Goal: Communication & Community: Answer question/provide support

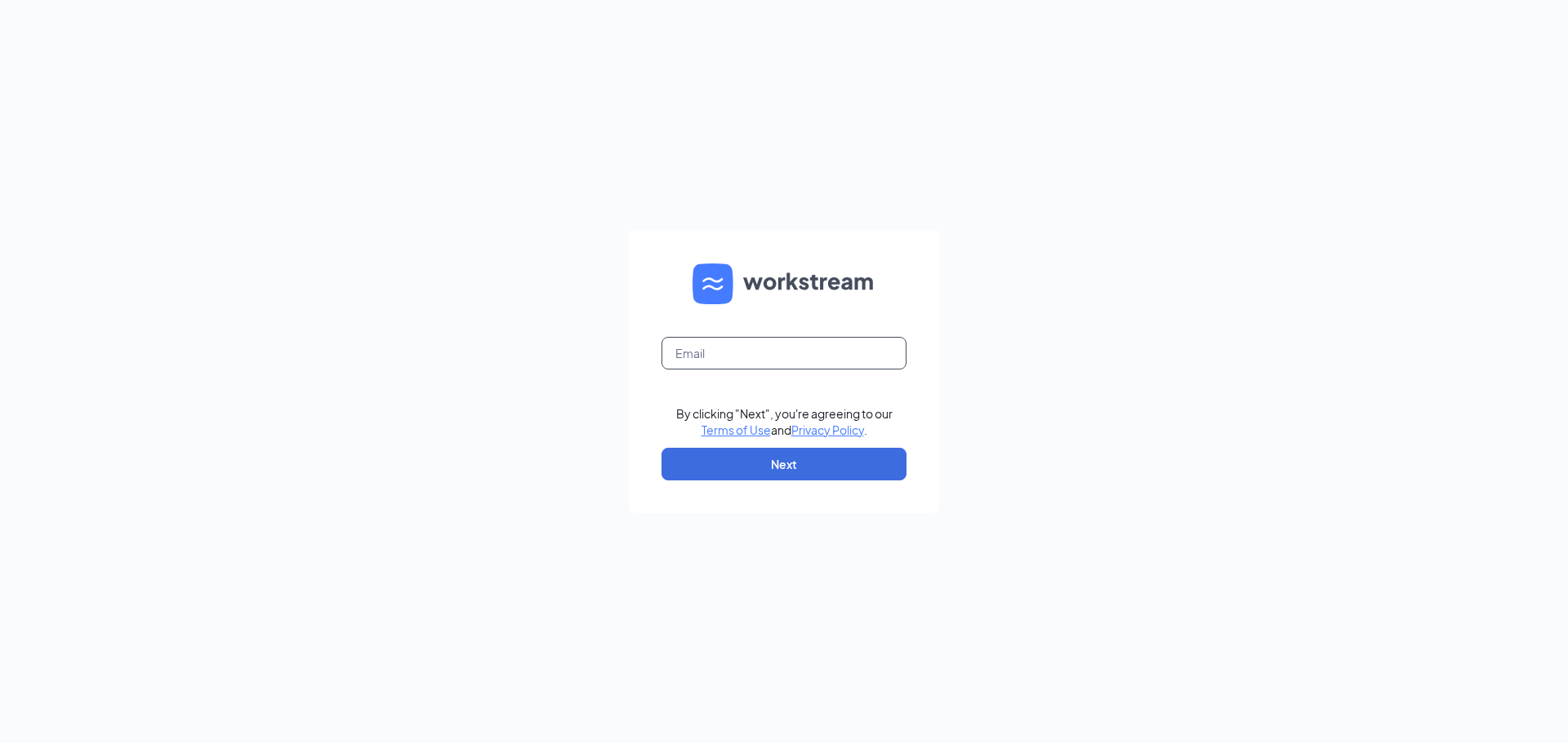
click at [814, 357] on input "text" at bounding box center [784, 353] width 245 height 33
type input "gmpalmetto@bleedblue.net"
click at [810, 479] on button "Next" at bounding box center [784, 464] width 245 height 33
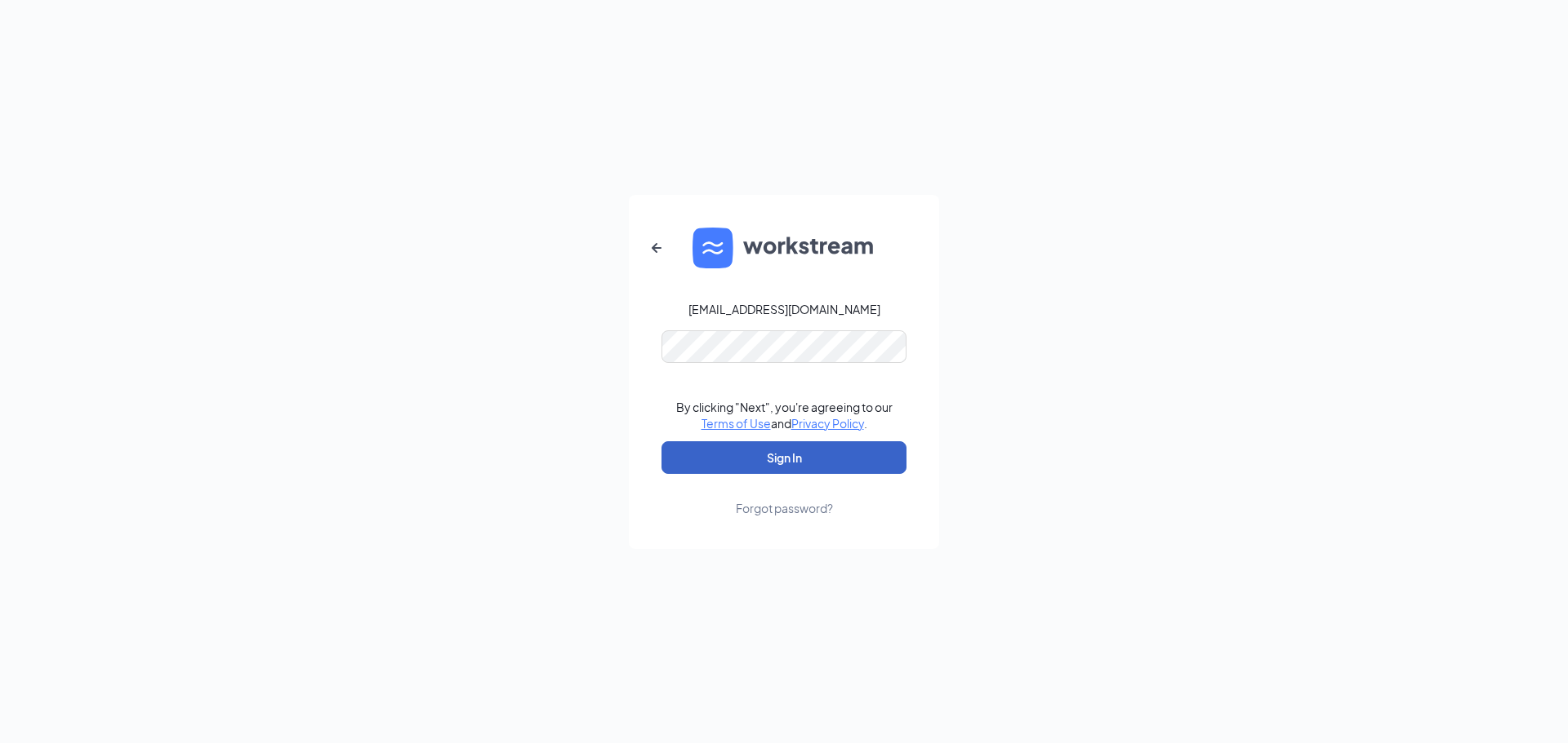
click at [799, 458] on button "Sign In" at bounding box center [784, 458] width 245 height 33
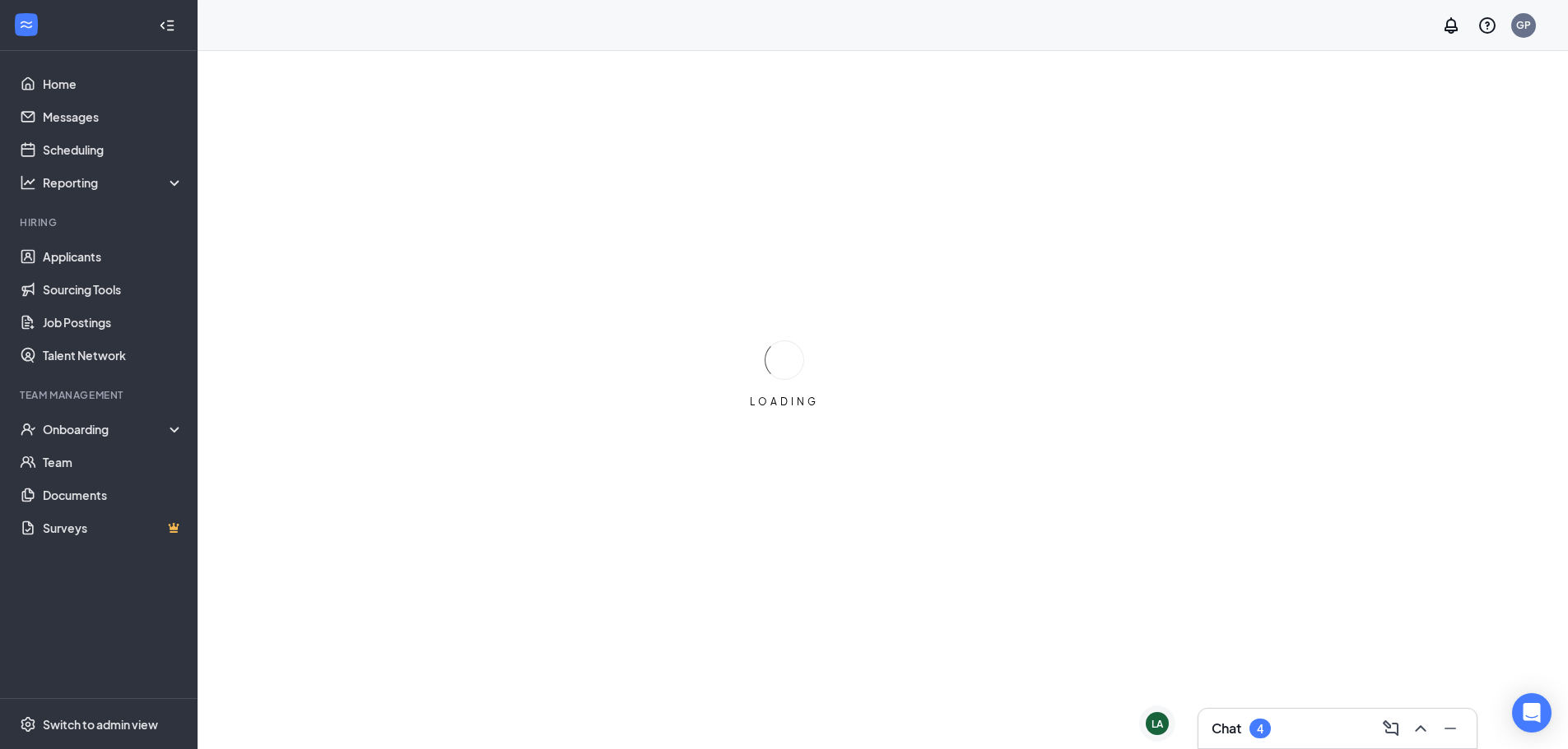
click at [1285, 729] on div "Chat 4" at bounding box center [1338, 728] width 251 height 26
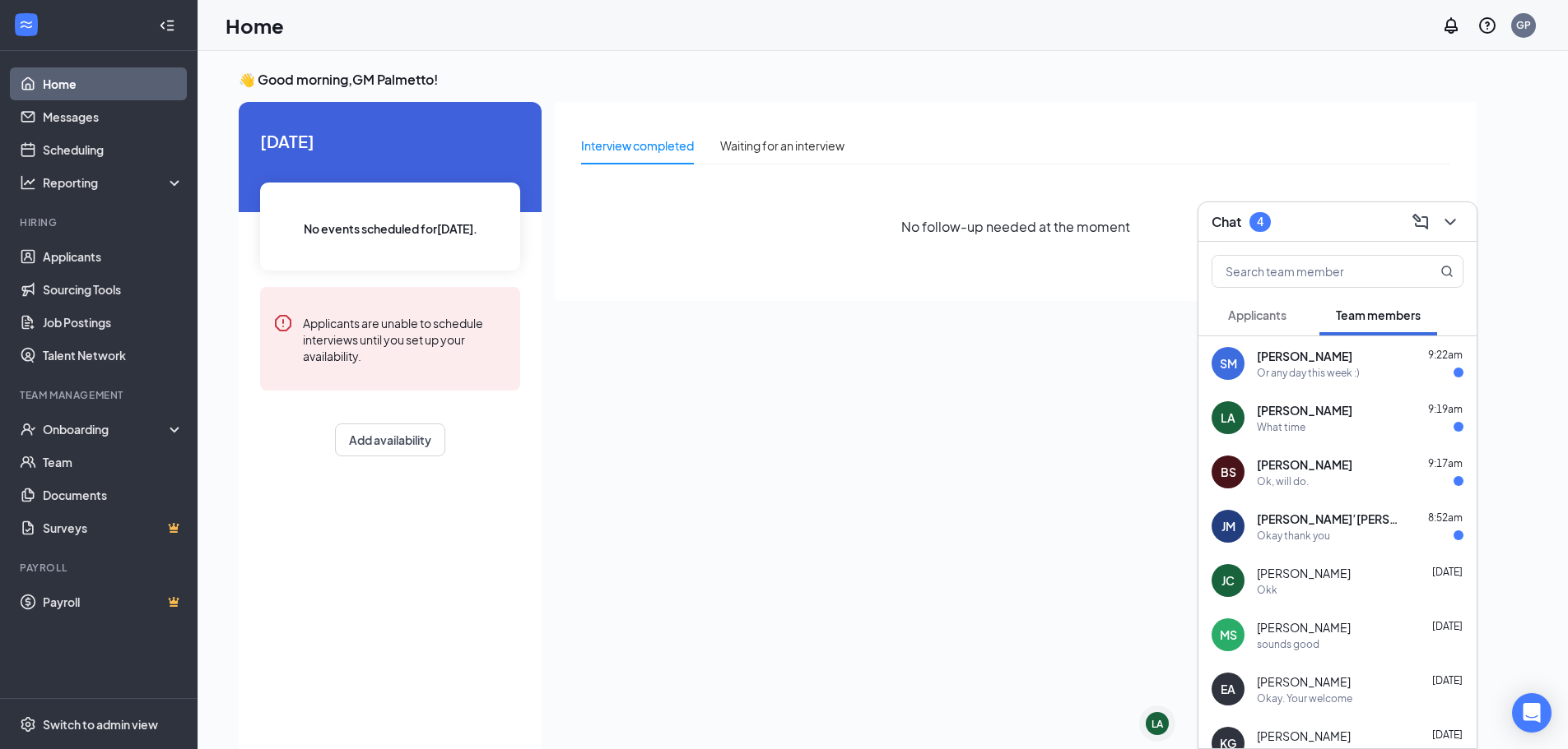
click at [1335, 378] on div "Or any day this week :)" at bounding box center [1308, 373] width 103 height 14
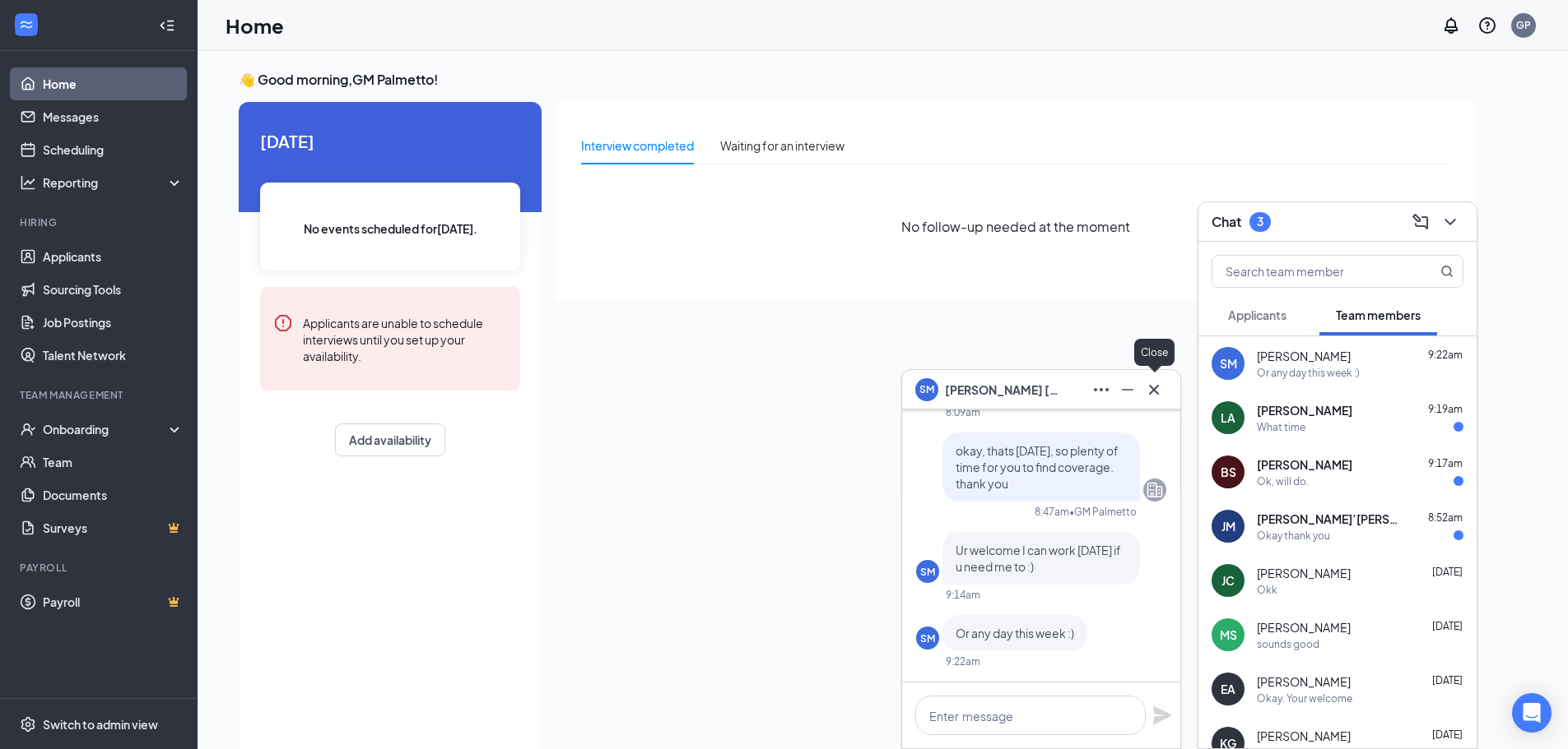
click at [1154, 390] on icon "Cross" at bounding box center [1154, 389] width 10 height 10
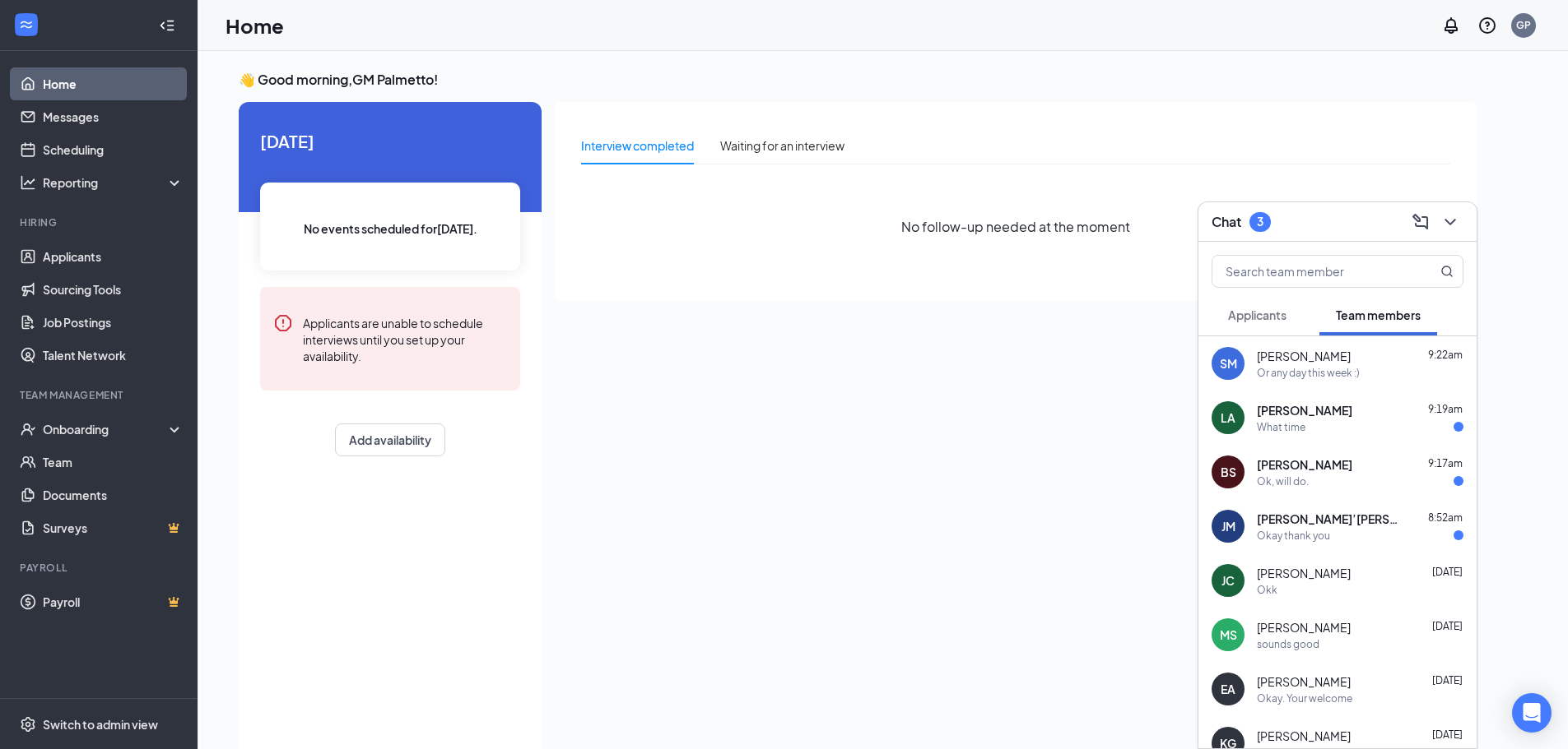
click at [1311, 437] on div "LA [PERSON_NAME] 9:19am What time" at bounding box center [1338, 418] width 278 height 54
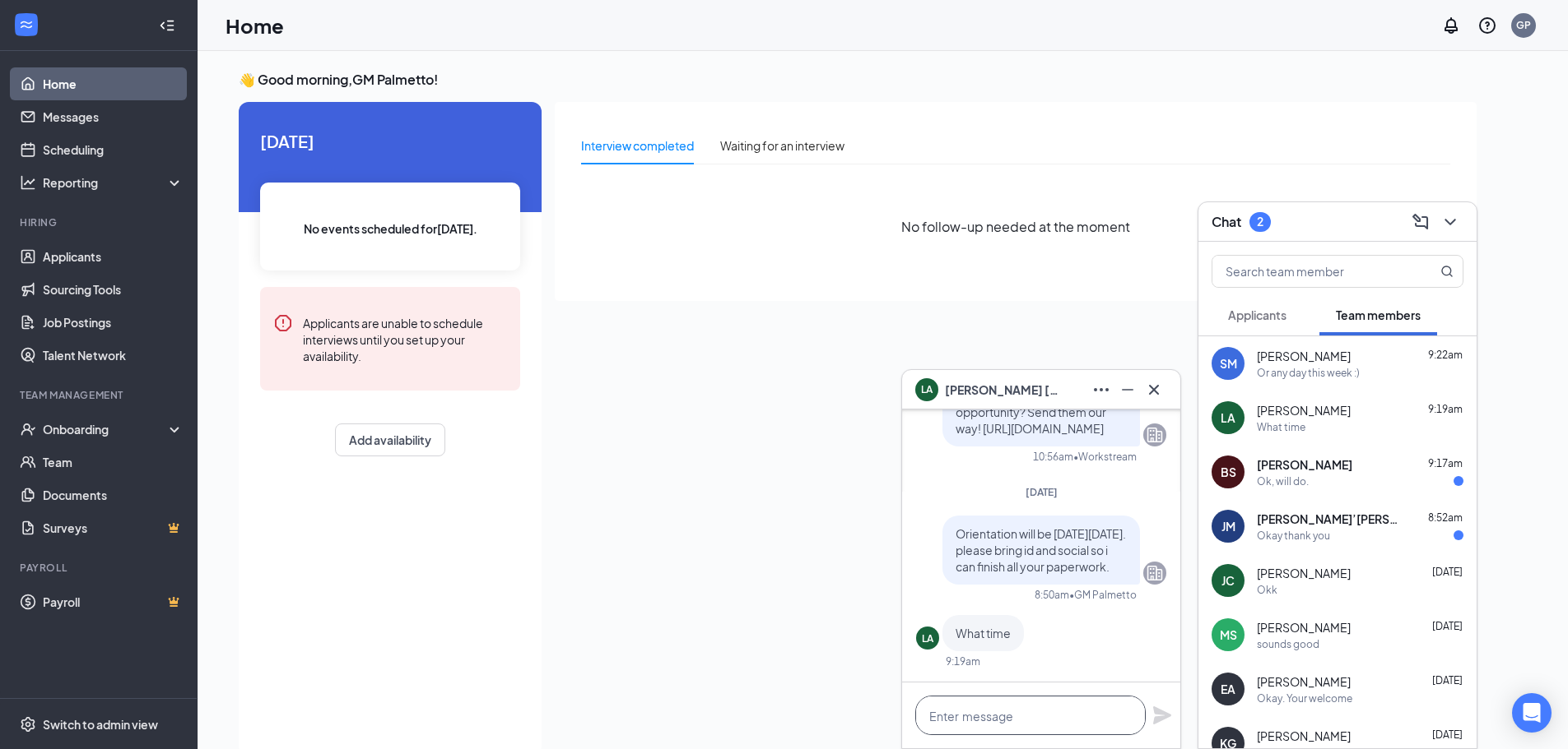
click at [1060, 711] on textarea at bounding box center [1030, 715] width 230 height 40
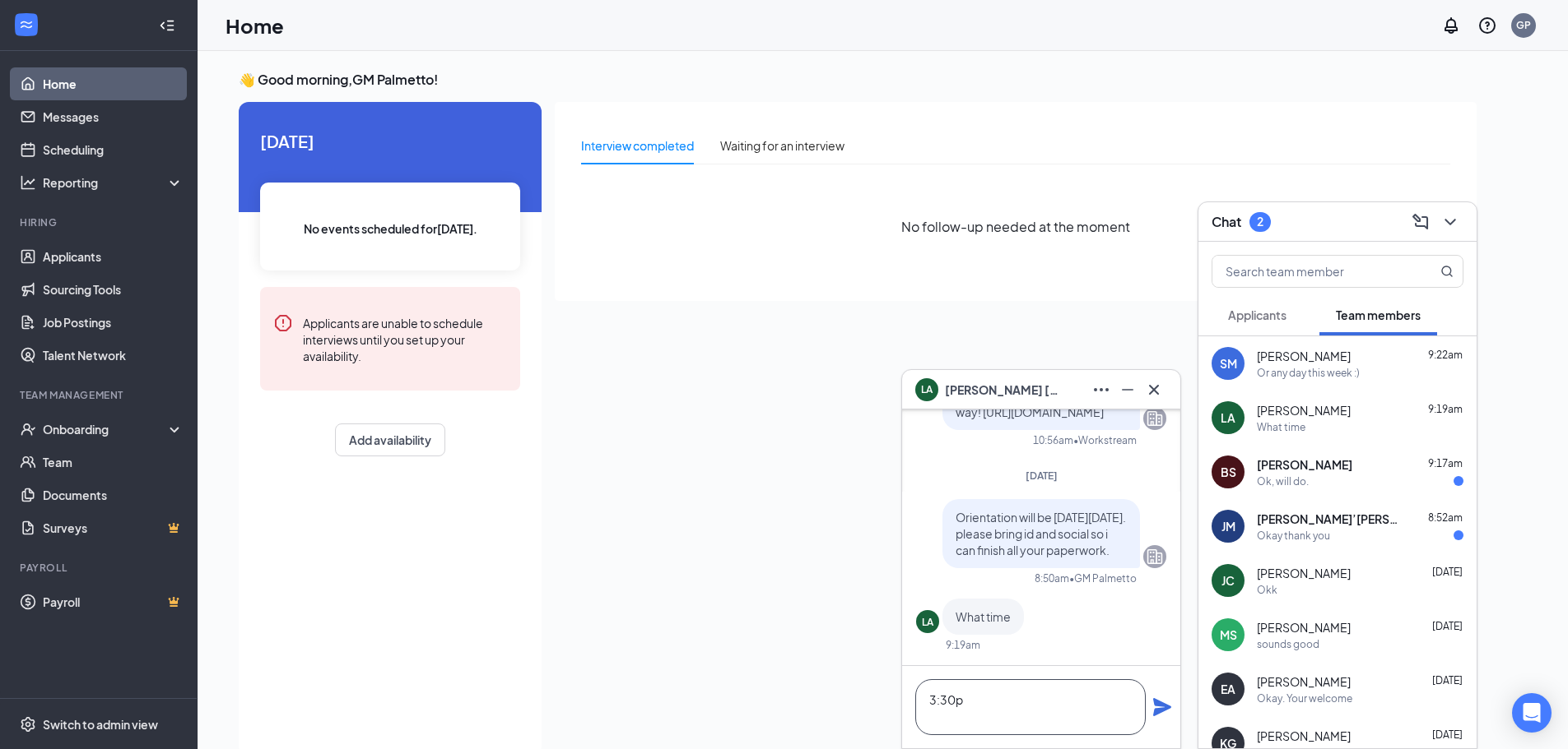
type textarea "3:30p"
click at [1159, 709] on icon "Plane" at bounding box center [1161, 707] width 18 height 18
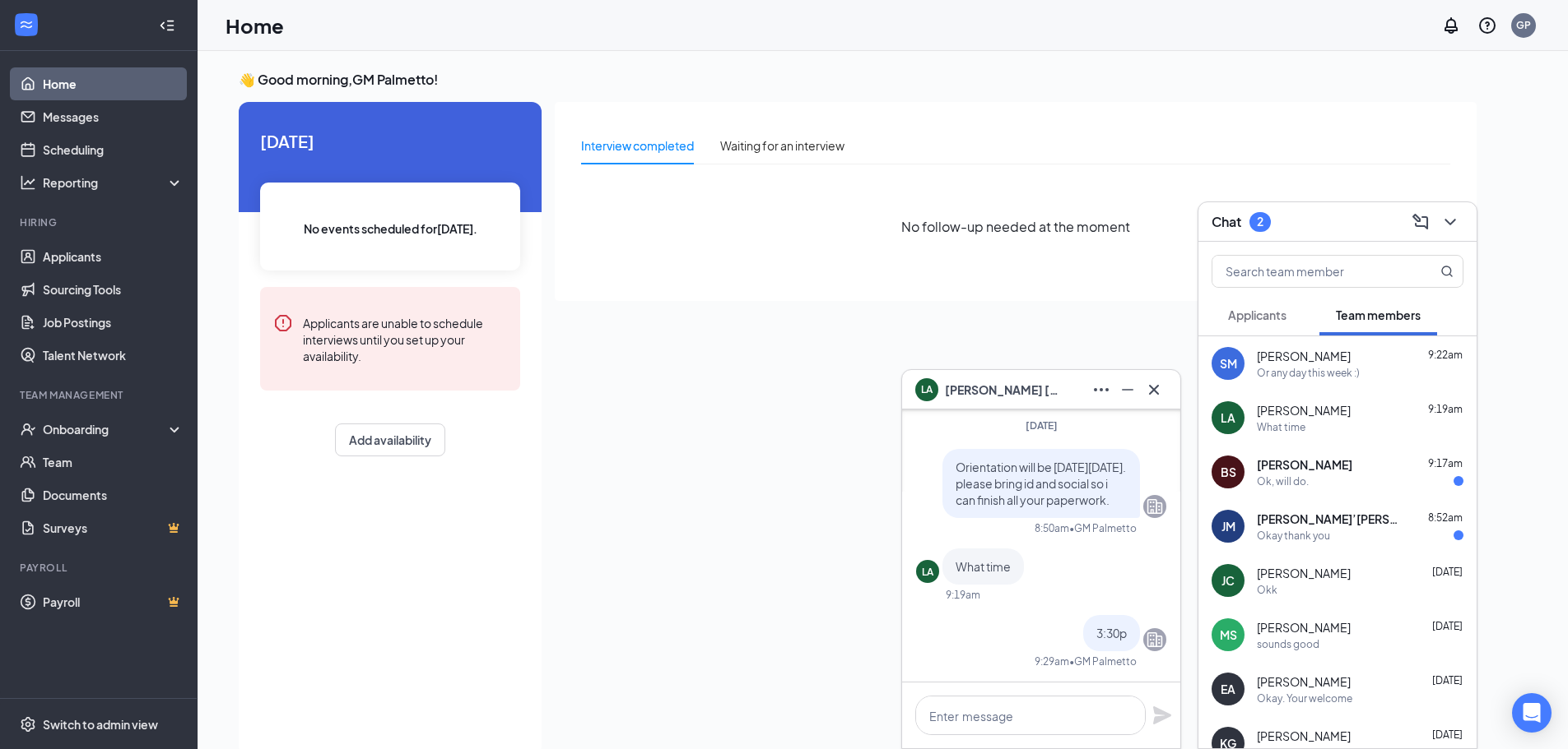
click at [1280, 476] on div "Ok, will do." at bounding box center [1282, 482] width 51 height 14
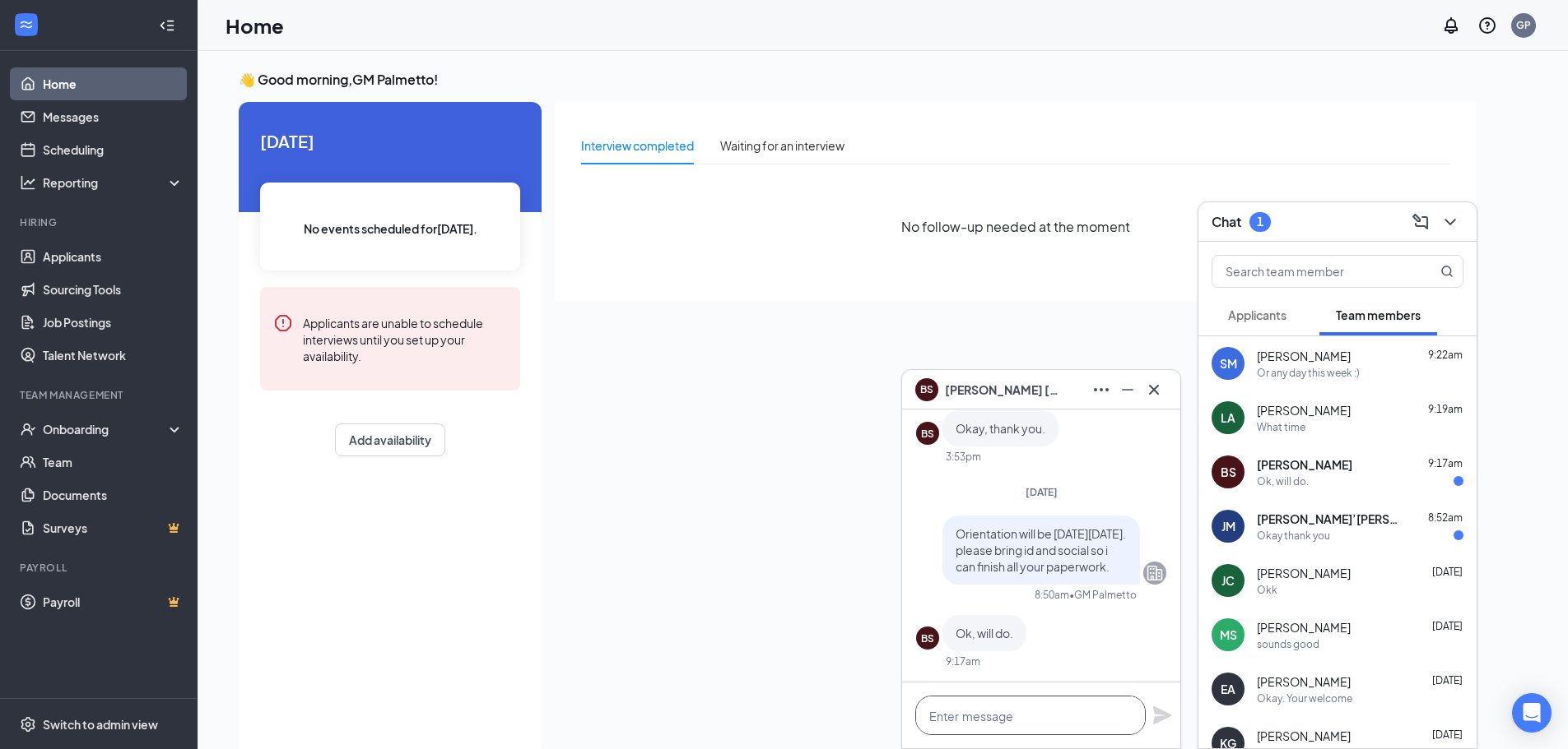
click at [1048, 719] on textarea at bounding box center [1030, 715] width 230 height 40
type textarea "3:30 pm"
click at [1155, 720] on icon "Plane" at bounding box center [1161, 715] width 18 height 18
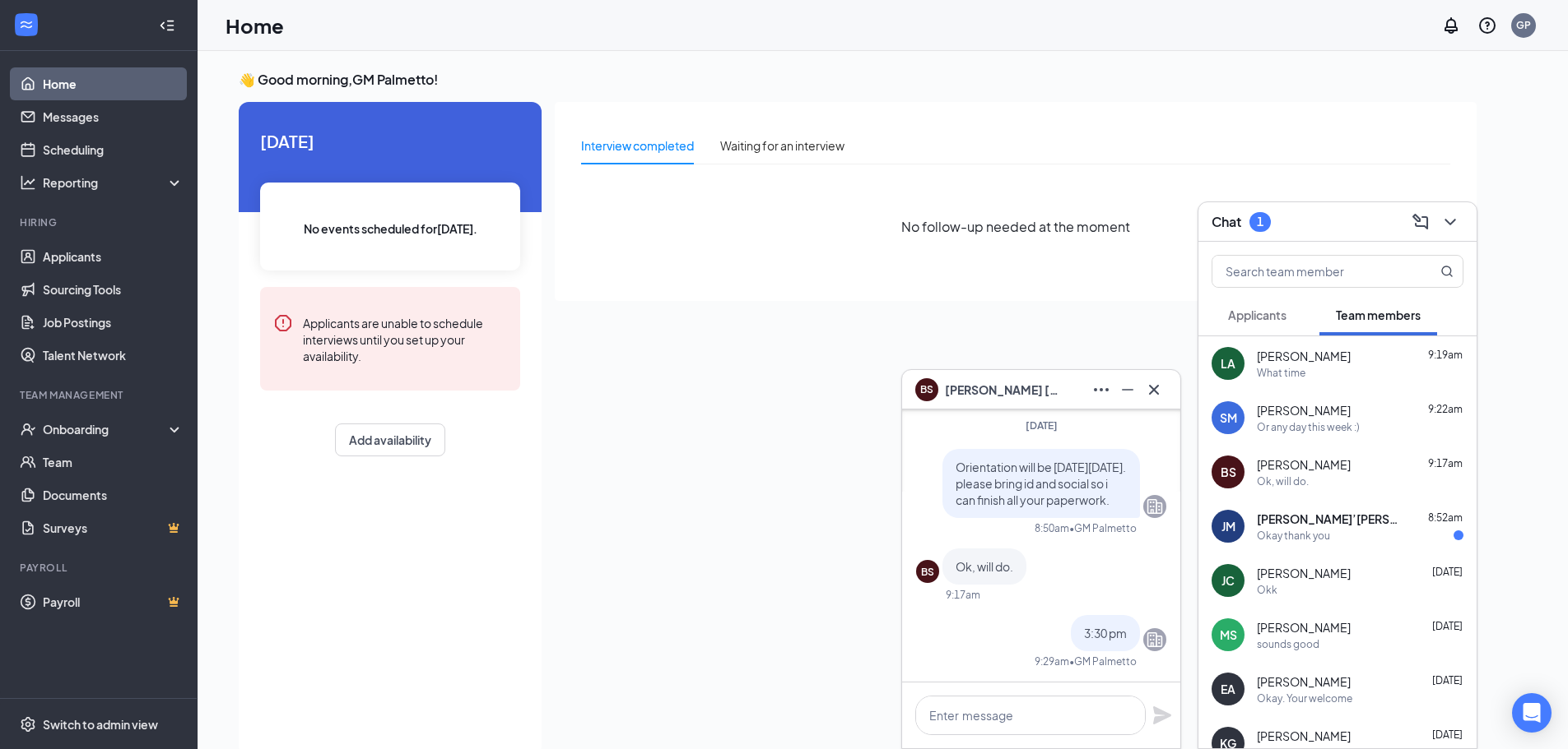
click at [1354, 530] on div "Okay thank you" at bounding box center [1360, 536] width 207 height 14
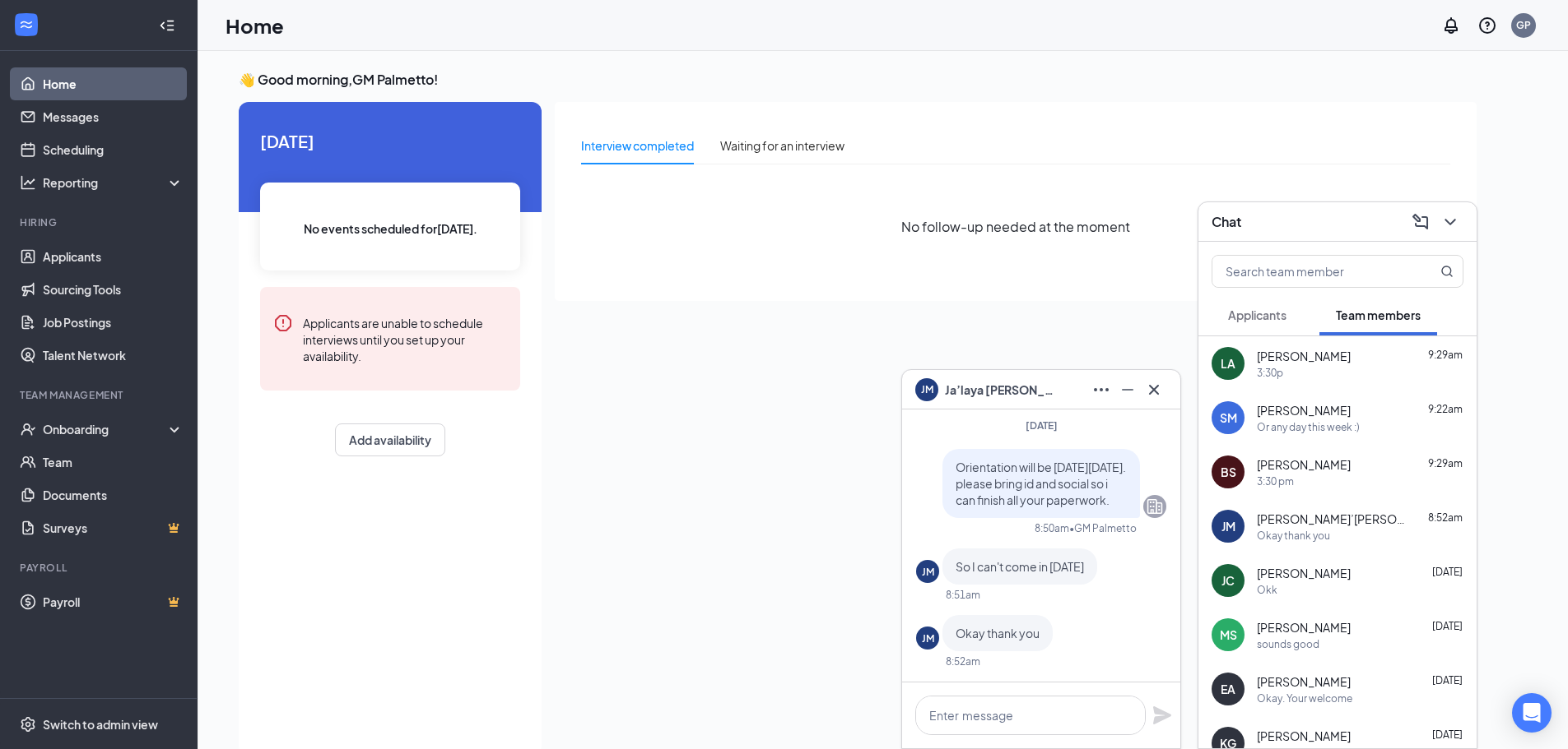
click at [1058, 736] on div at bounding box center [1041, 715] width 278 height 66
click at [1058, 726] on textarea at bounding box center [1030, 715] width 230 height 40
type textarea "3"
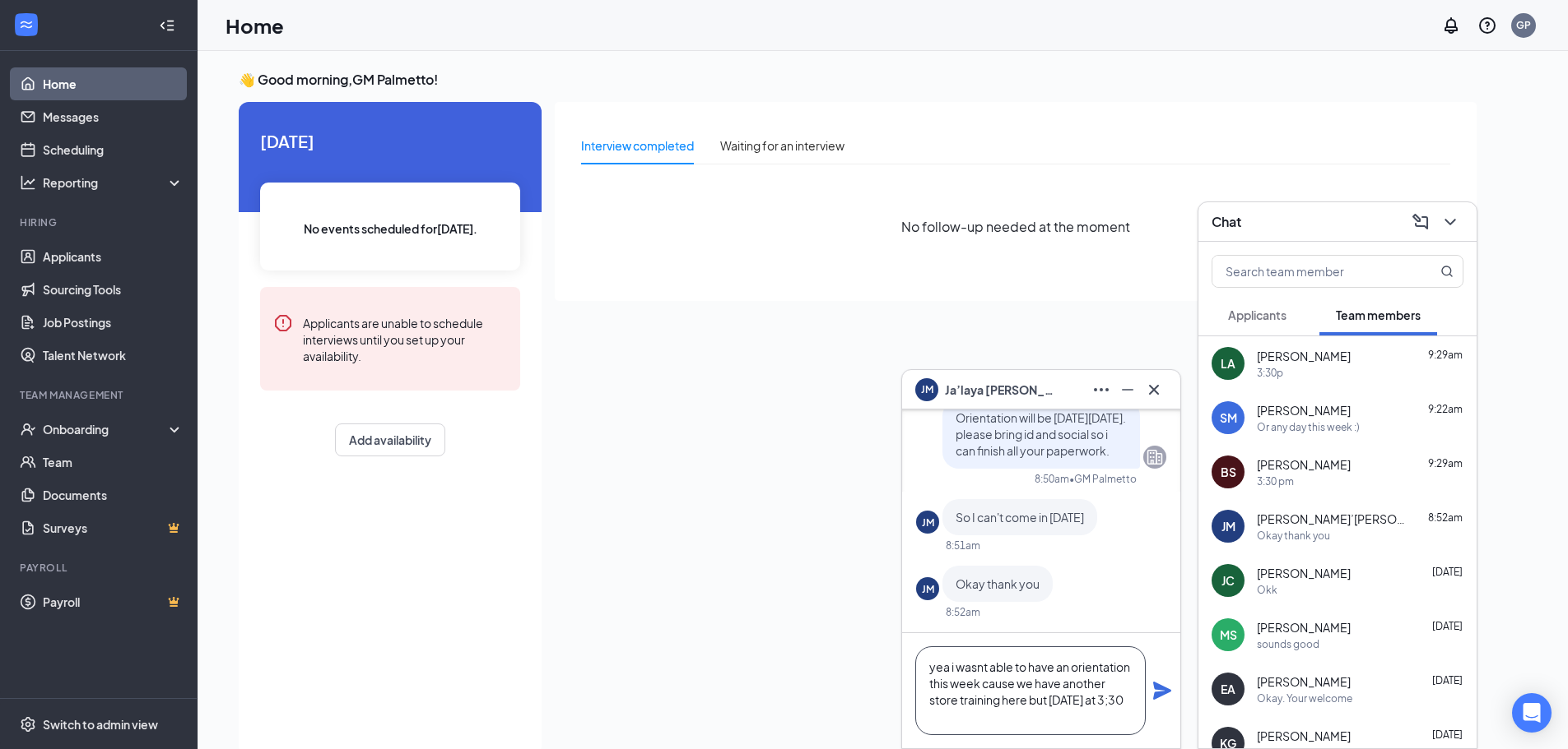
type textarea "yea i wasnt able to have an orientation this week cause we have another store t…"
click at [1161, 689] on icon "Plane" at bounding box center [1161, 691] width 18 height 18
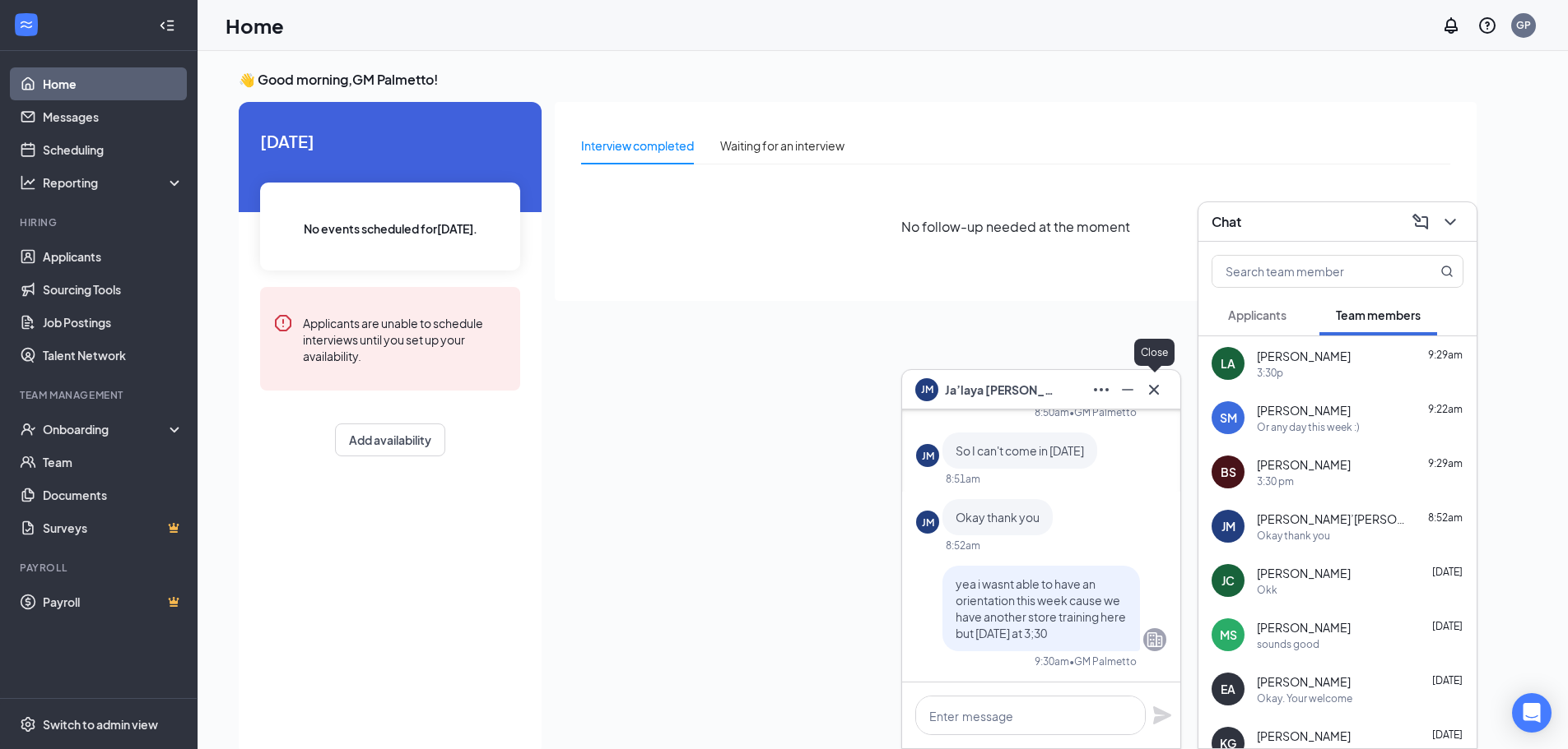
click at [1161, 388] on icon "Cross" at bounding box center [1154, 390] width 19 height 19
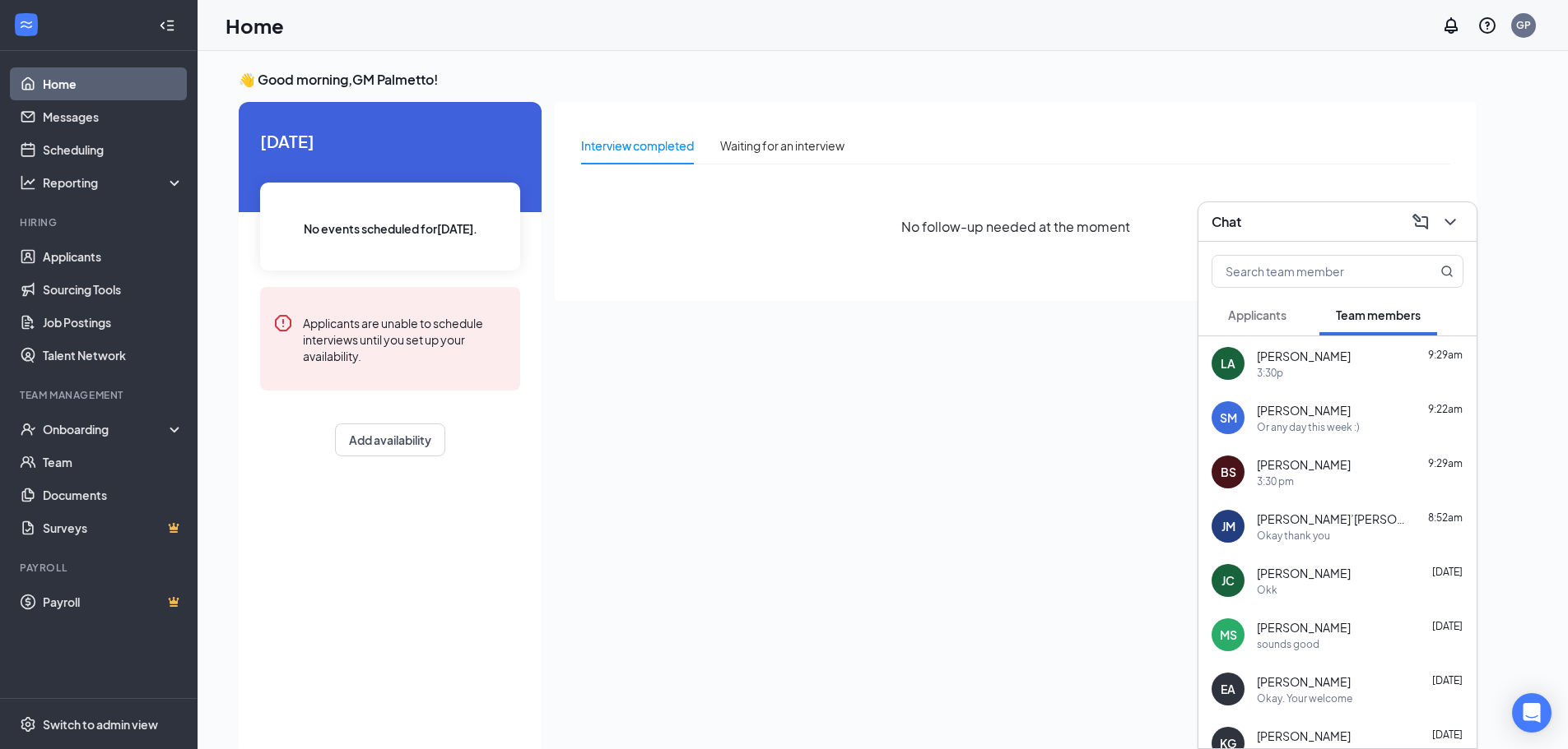
click at [1318, 223] on div "Chat" at bounding box center [1338, 222] width 251 height 25
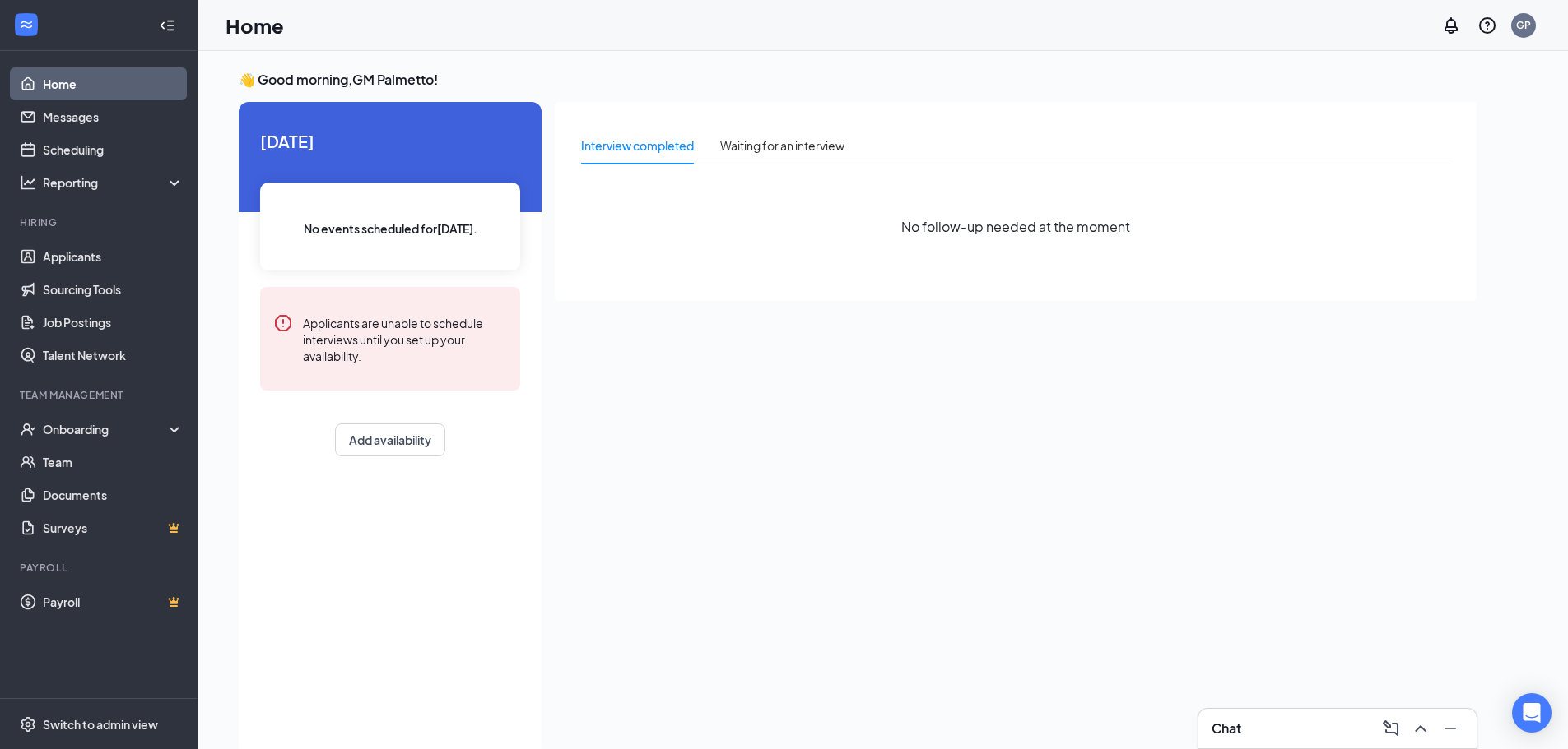
click at [1268, 715] on div "Chat" at bounding box center [1338, 728] width 251 height 26
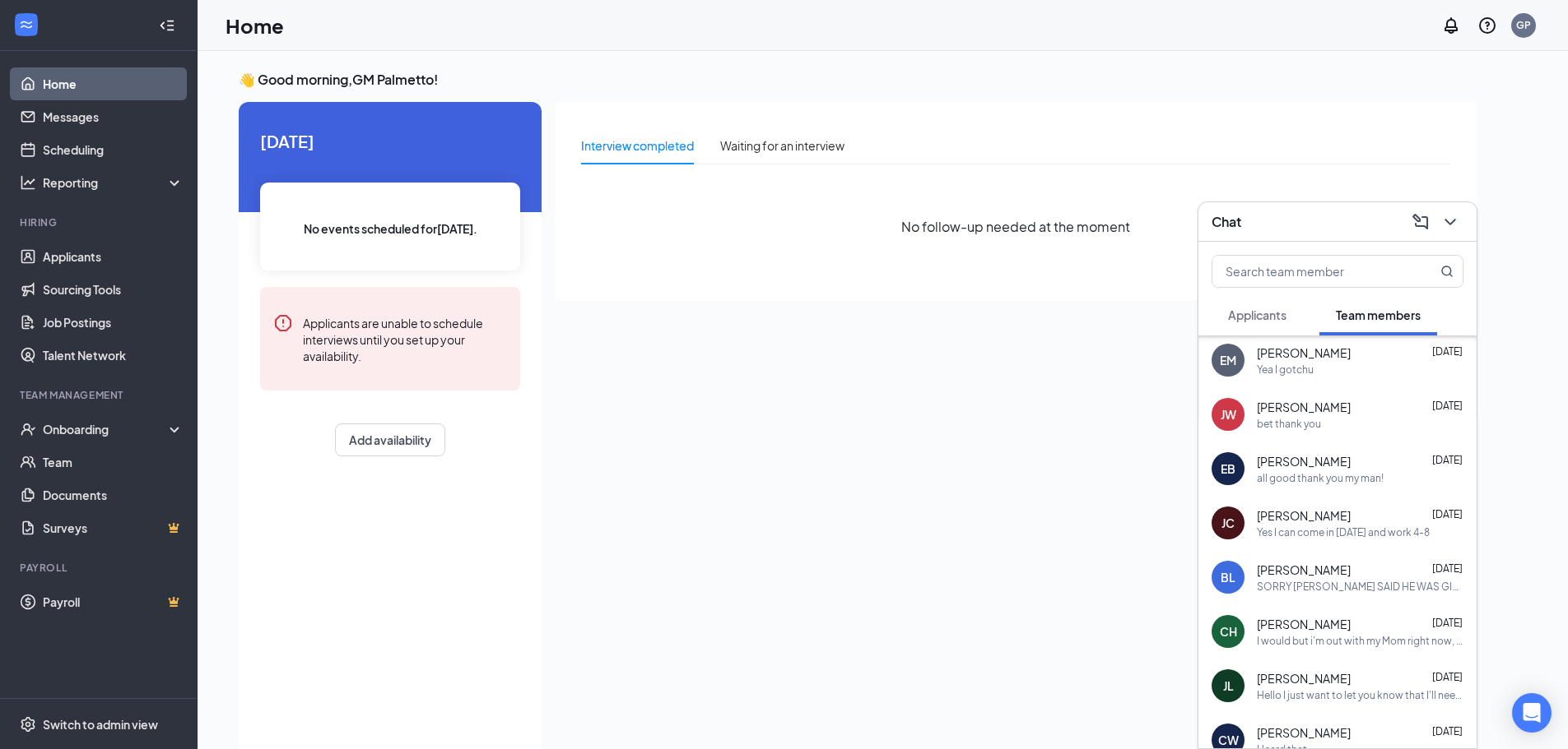
scroll to position [493, 0]
click at [1322, 585] on div "SORRY [PERSON_NAME] SAID HE WAS GIVING ME SOME GOOD HOURS YET HE FAILED TO PUT …" at bounding box center [1360, 585] width 207 height 14
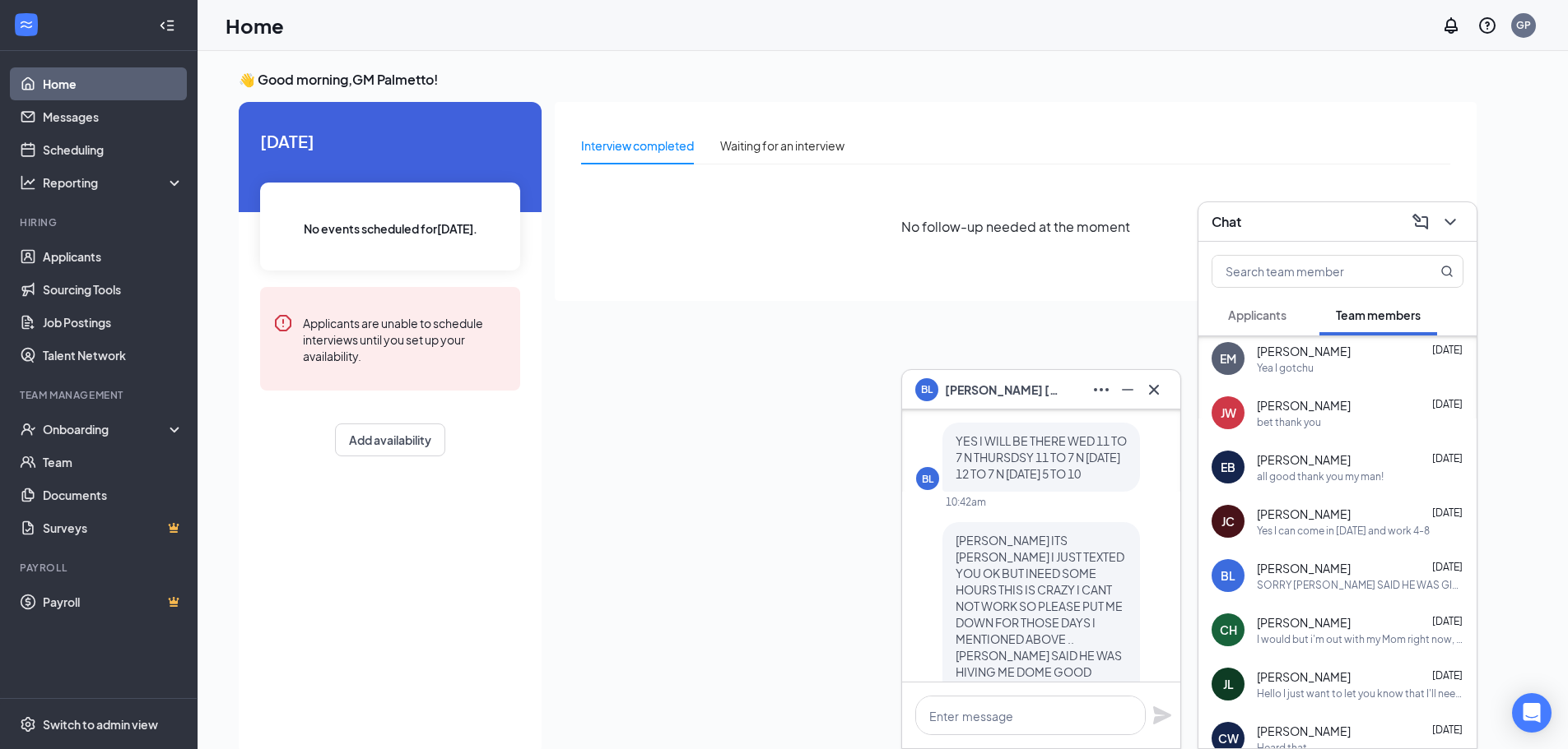
scroll to position [-329, 0]
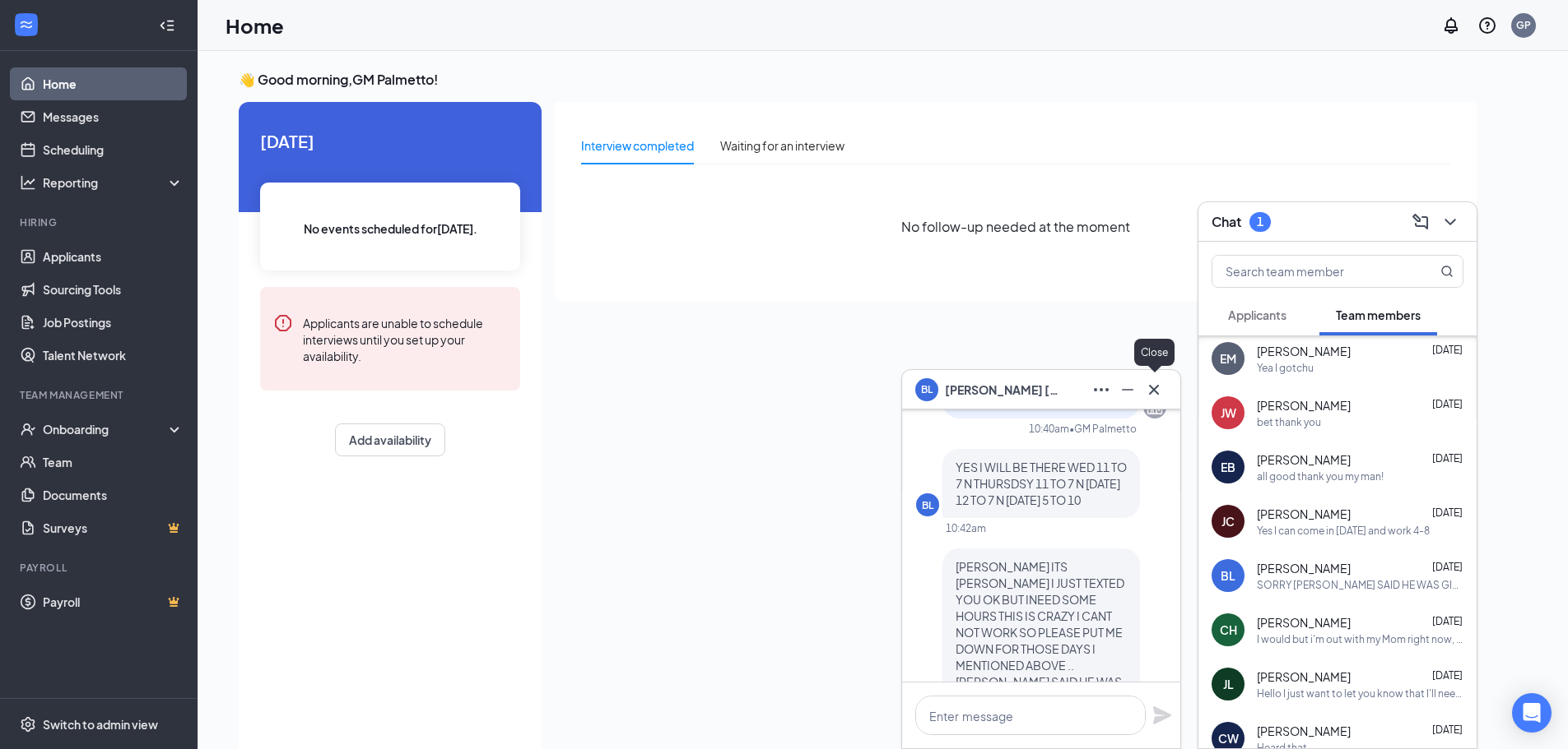
click at [1152, 392] on icon "Cross" at bounding box center [1154, 390] width 19 height 19
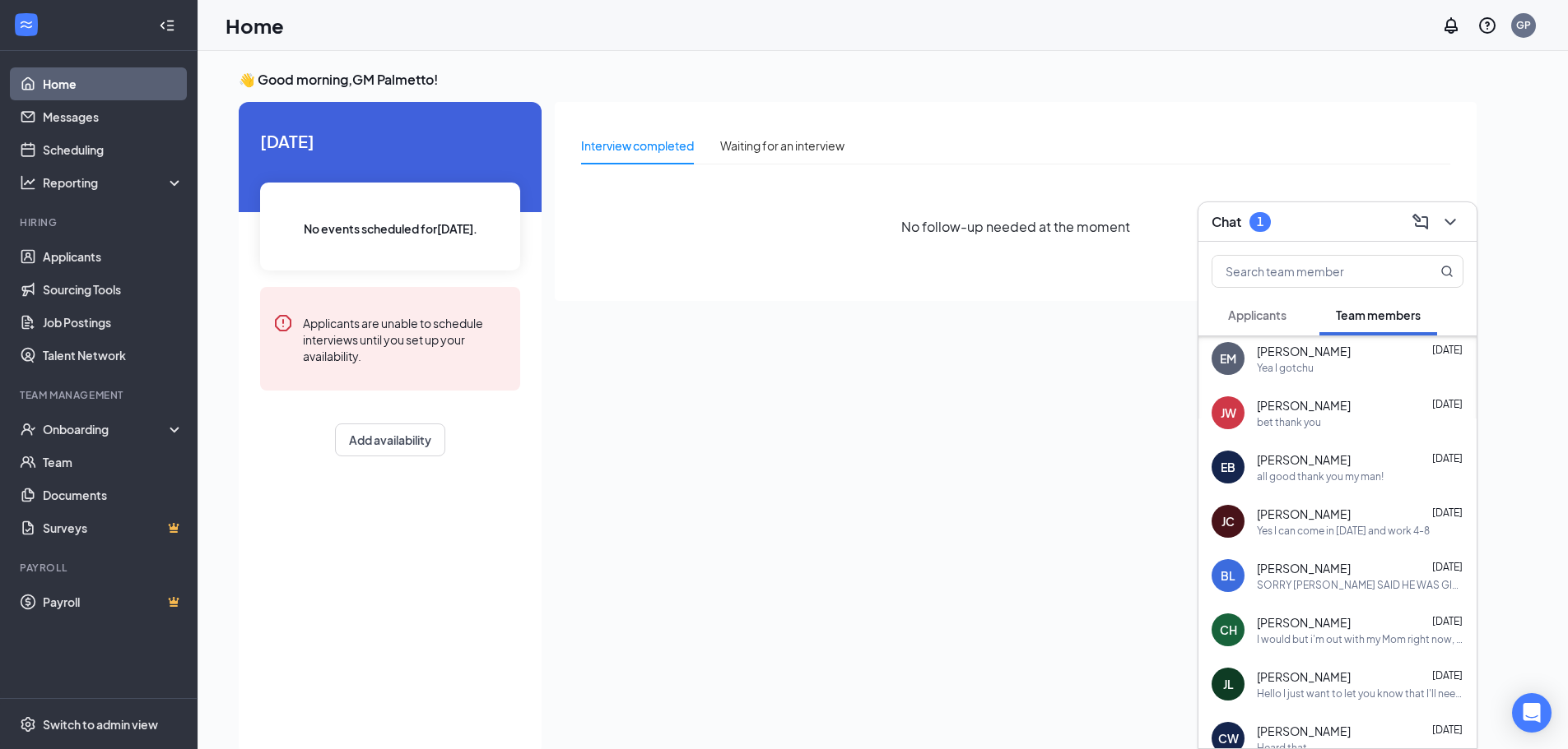
click at [1279, 321] on span "Applicants" at bounding box center [1257, 315] width 58 height 15
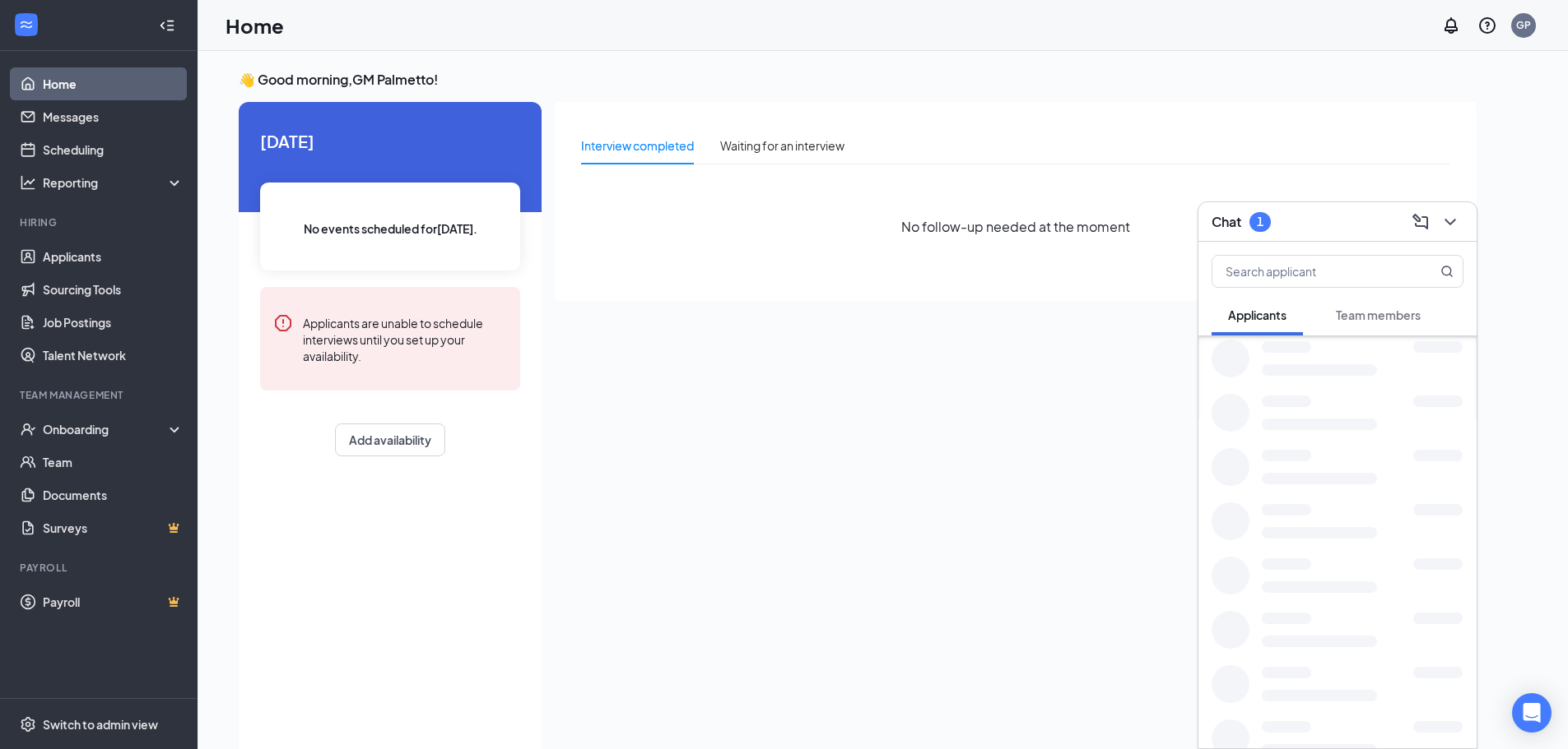
click at [1373, 322] on div "Team members" at bounding box center [1378, 315] width 84 height 17
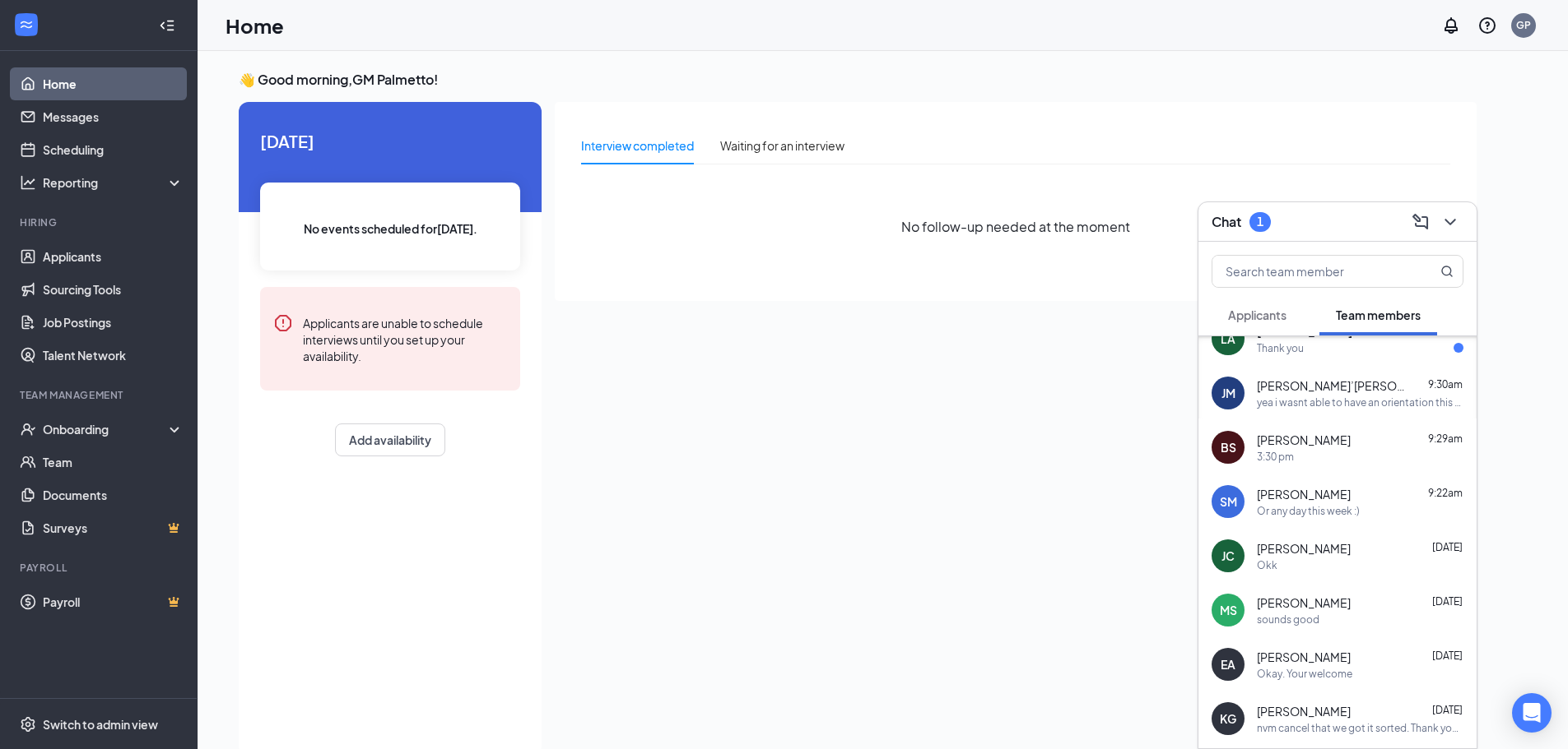
scroll to position [0, 0]
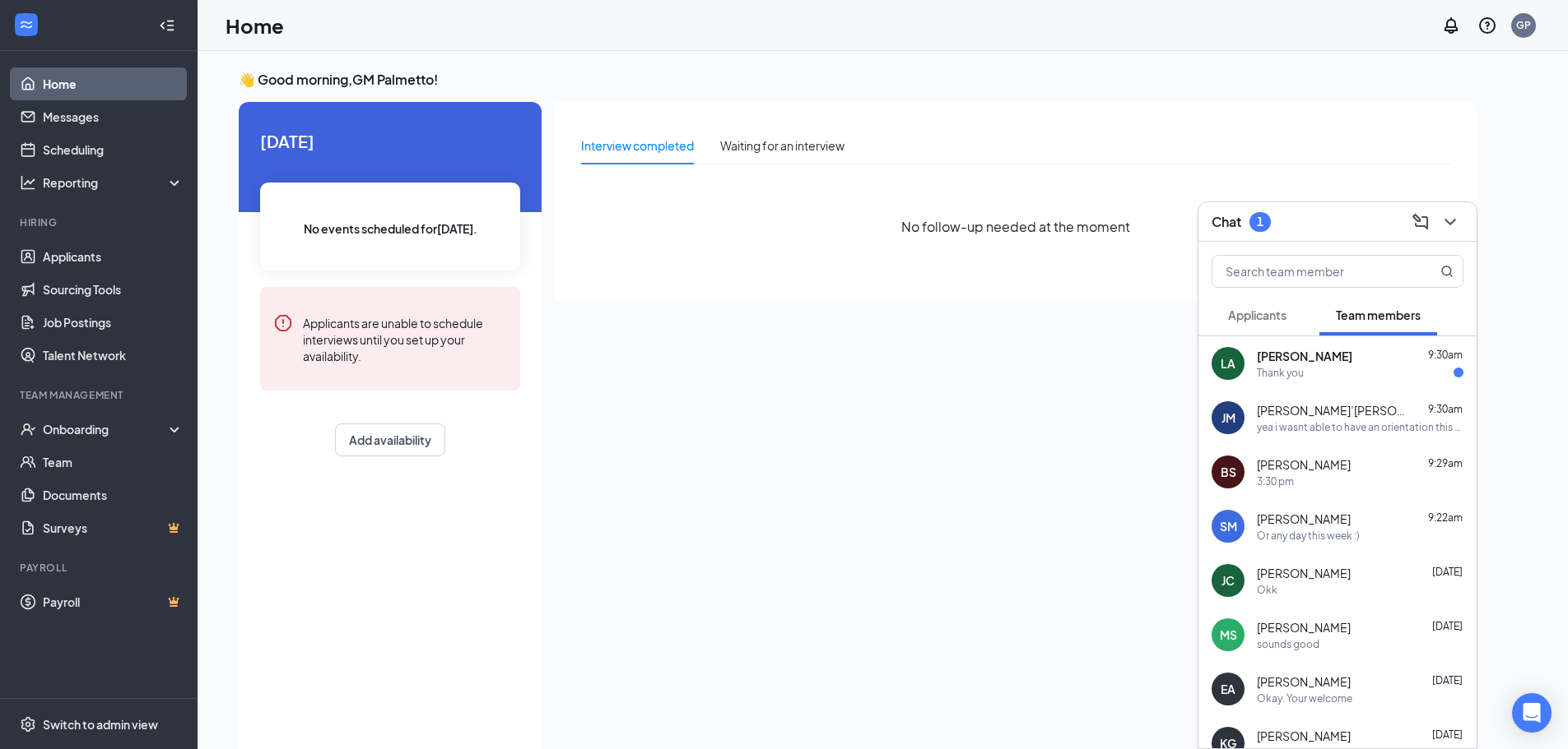
click at [1332, 350] on span "[PERSON_NAME]" at bounding box center [1304, 357] width 95 height 17
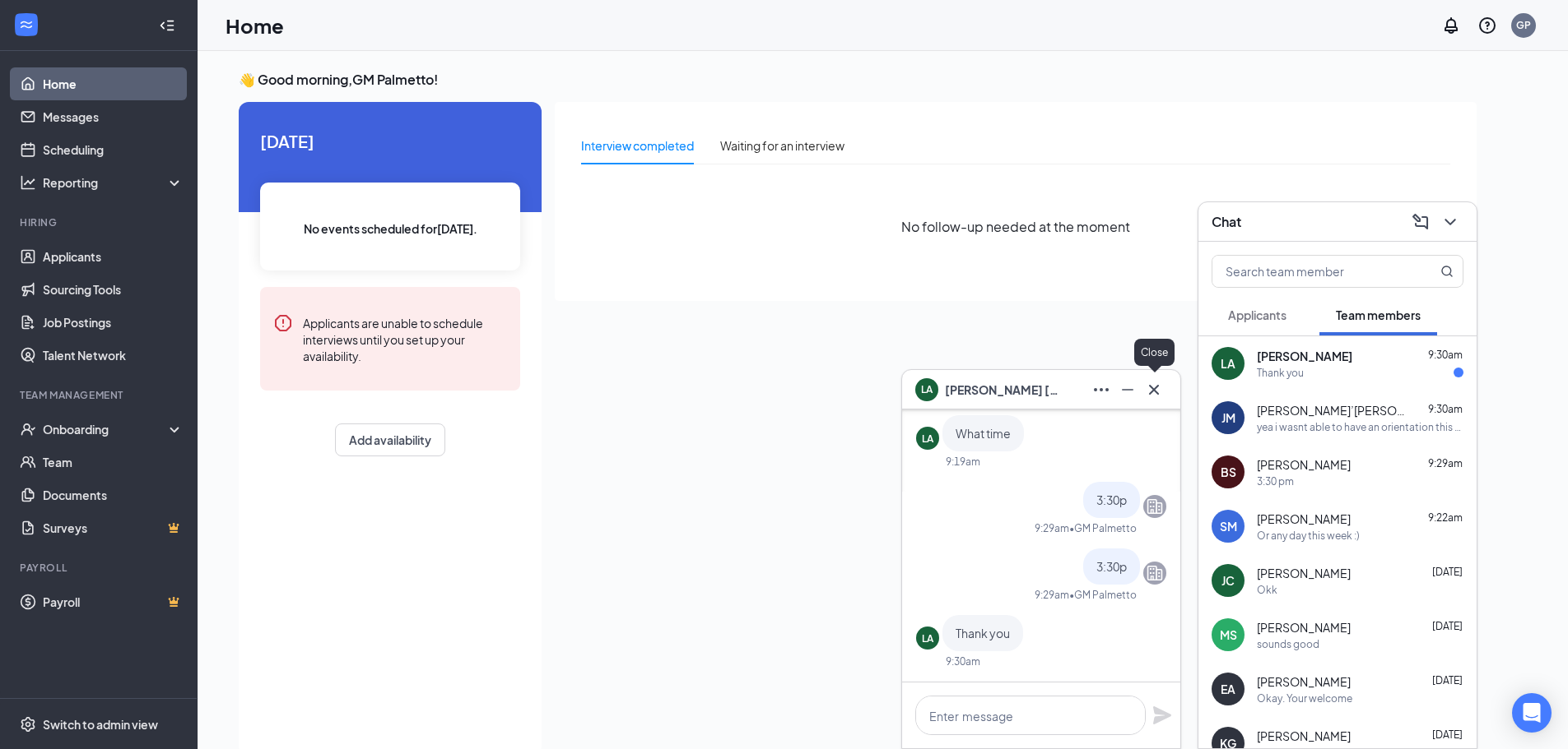
click at [1162, 392] on icon "Cross" at bounding box center [1154, 390] width 19 height 19
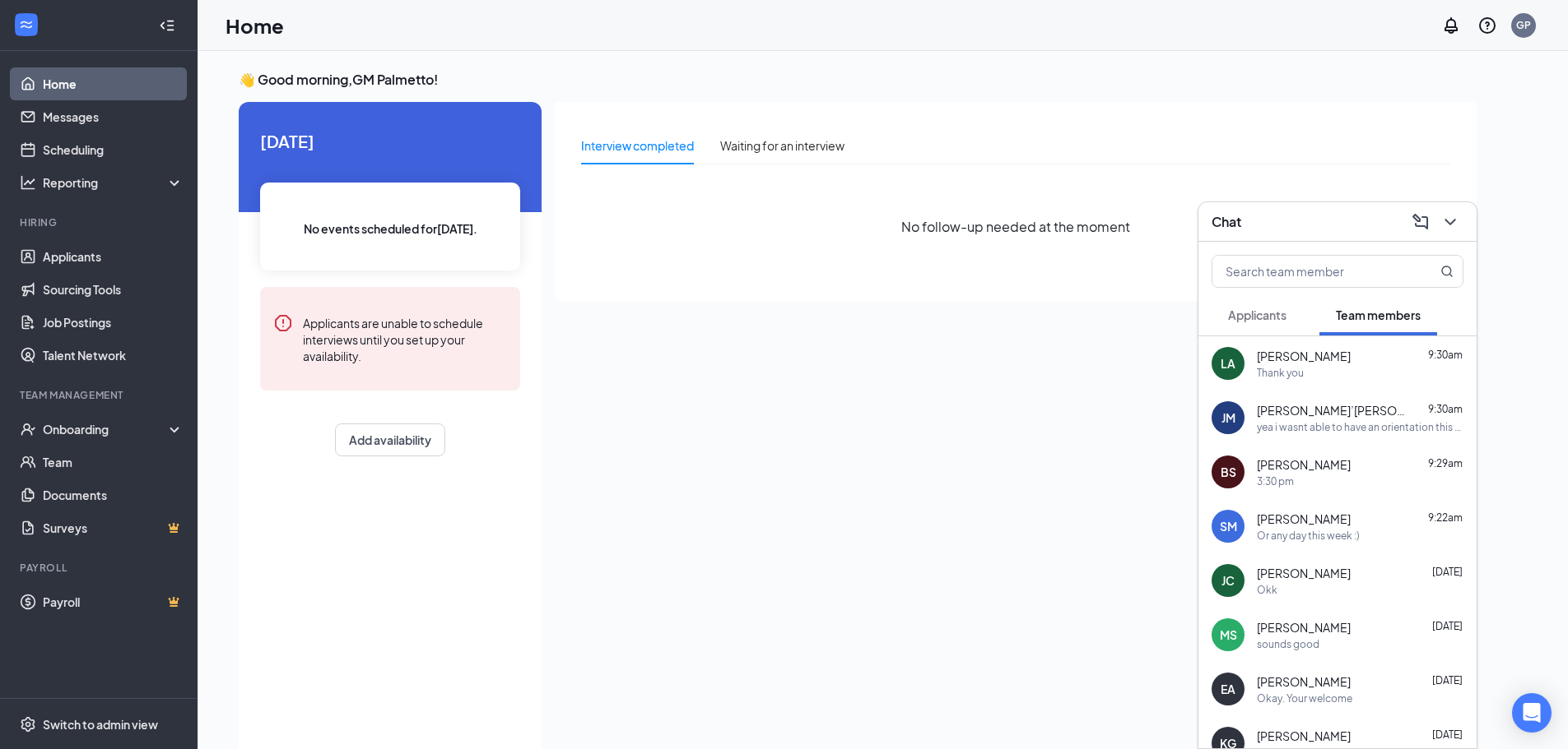
click at [1256, 331] on button "Applicants" at bounding box center [1257, 315] width 91 height 41
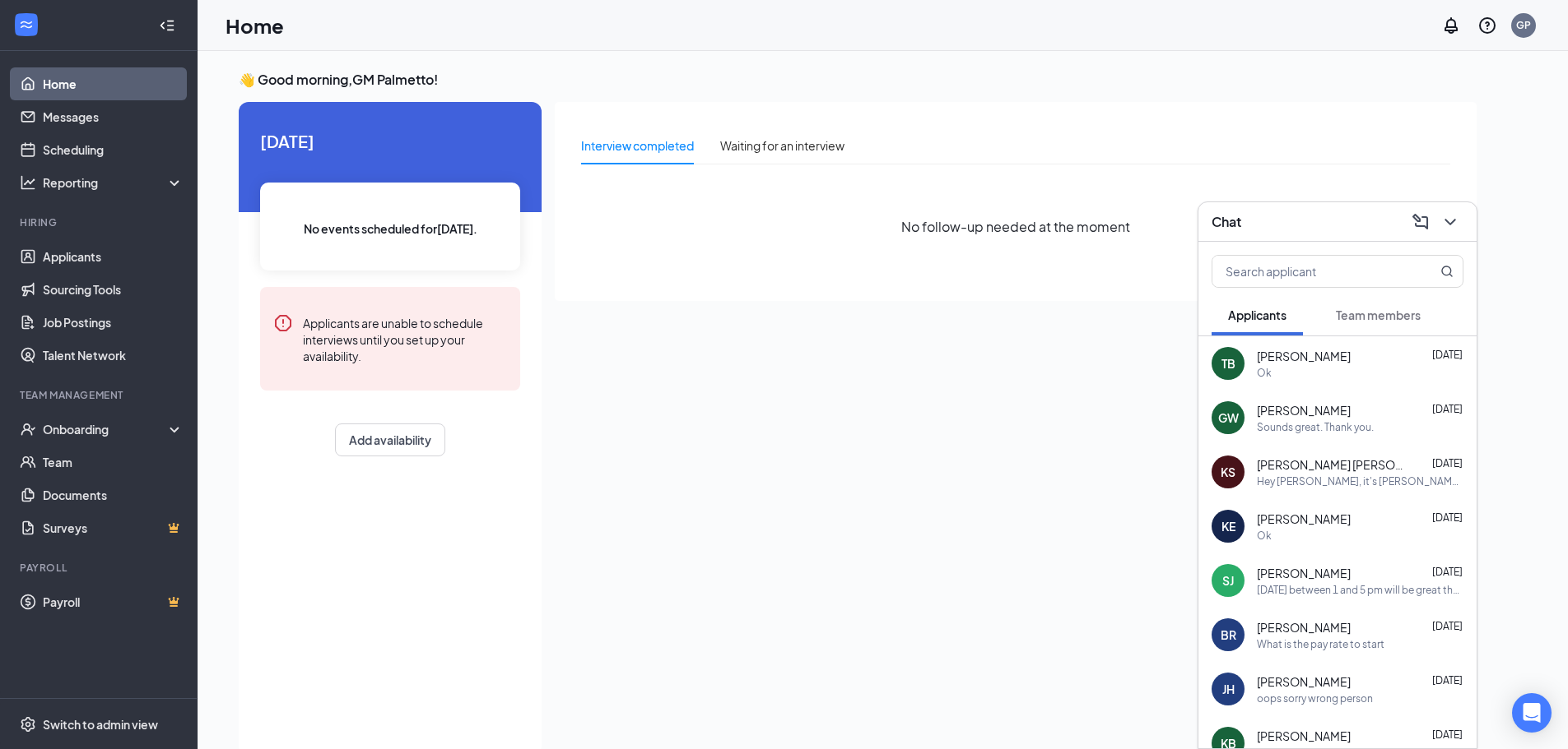
click at [1388, 309] on span "Team members" at bounding box center [1378, 315] width 84 height 15
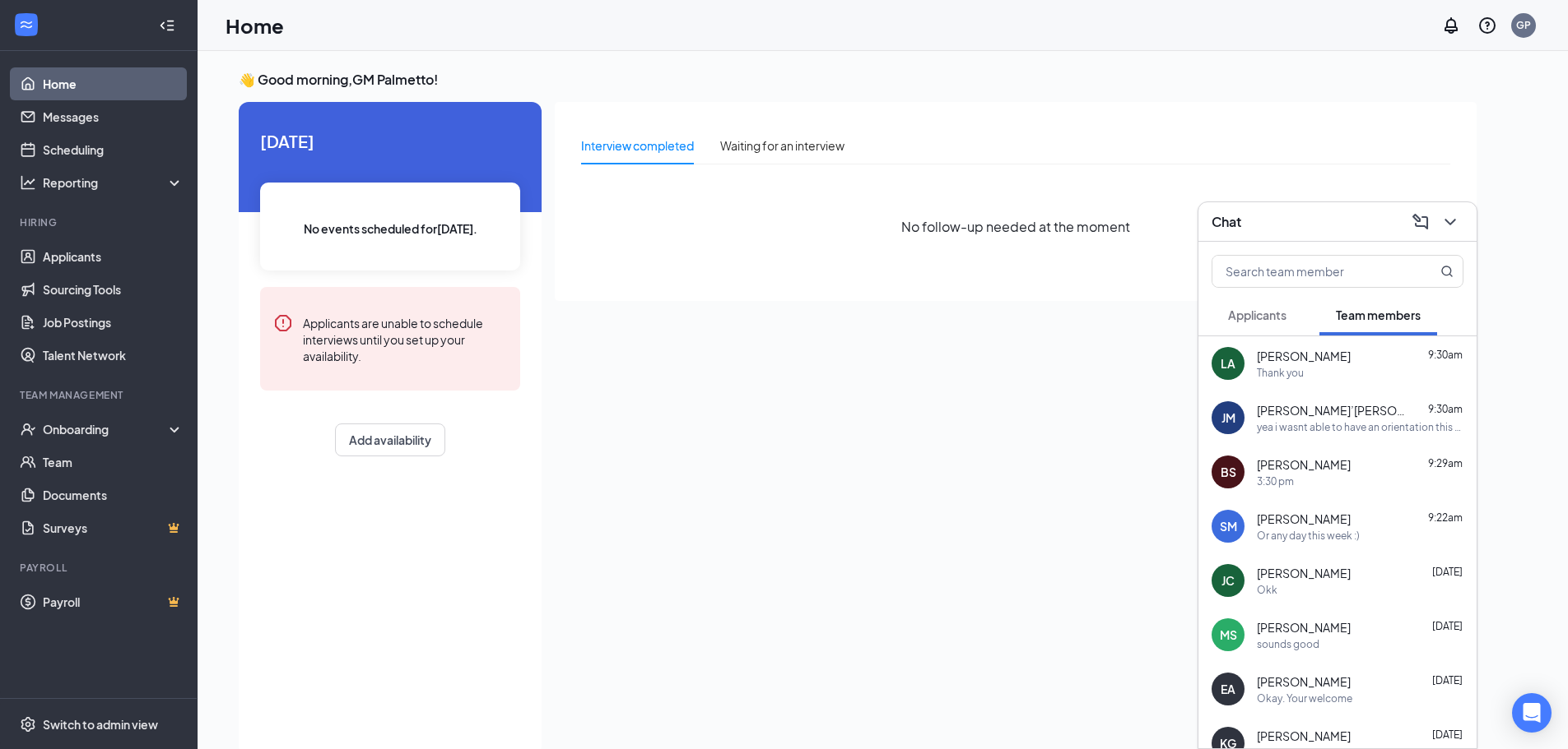
click at [1358, 247] on div at bounding box center [1338, 268] width 278 height 52
click at [1353, 231] on div "Chat" at bounding box center [1338, 222] width 251 height 25
